Goal: Navigation & Orientation: Find specific page/section

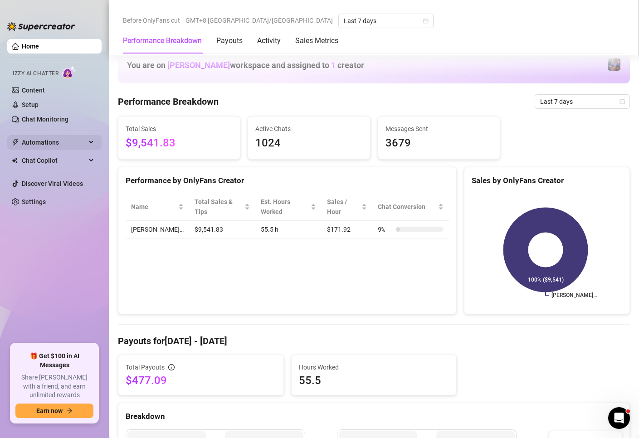
scroll to position [272, 0]
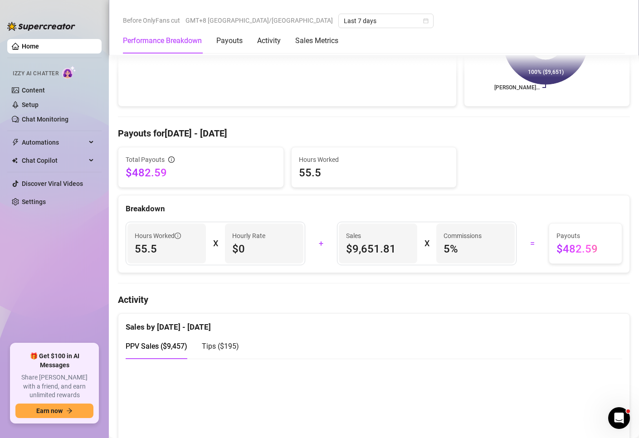
scroll to position [272, 0]
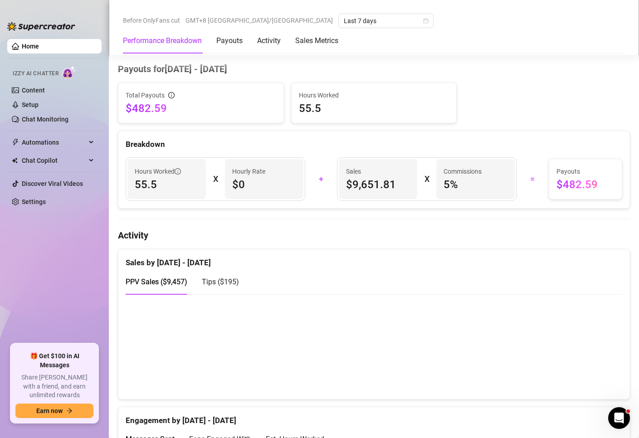
click at [27, 233] on ul "Home Izzy AI Chatter Content Setup Chat Monitoring Automations Chat Copilot Dis…" at bounding box center [54, 187] width 94 height 305
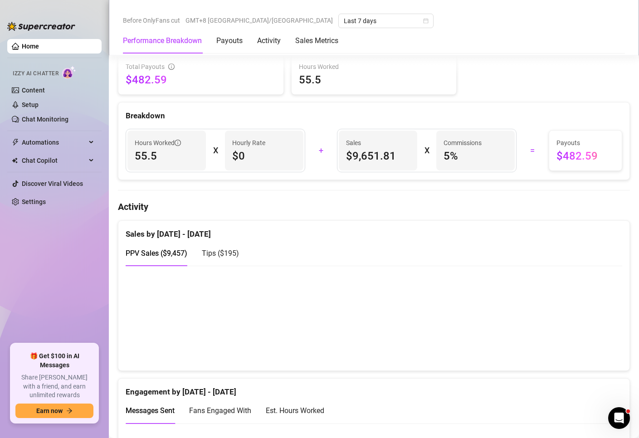
scroll to position [408, 0]
